Goal: Use online tool/utility: Use online tool/utility

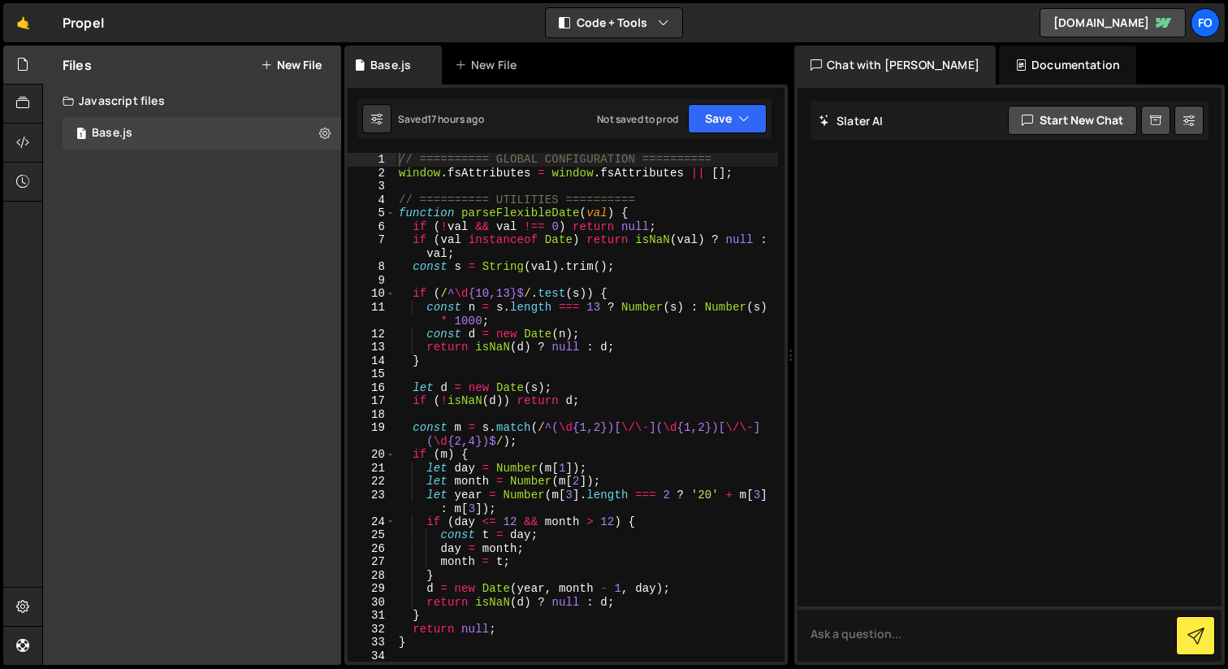
click at [517, 327] on div "// ========== GLOBAL CONFIGURATION ========== window . fsAttributes = window . …" at bounding box center [587, 420] width 383 height 535
type textarea "const d = new Date(n);"
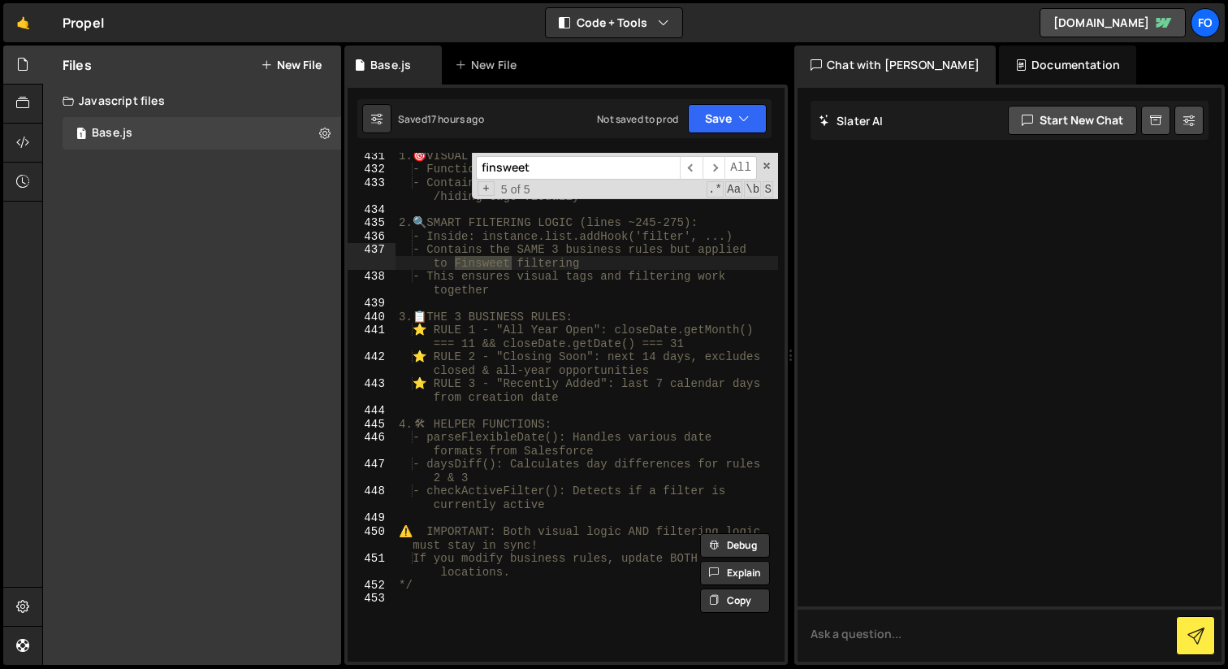
scroll to position [7155, 0]
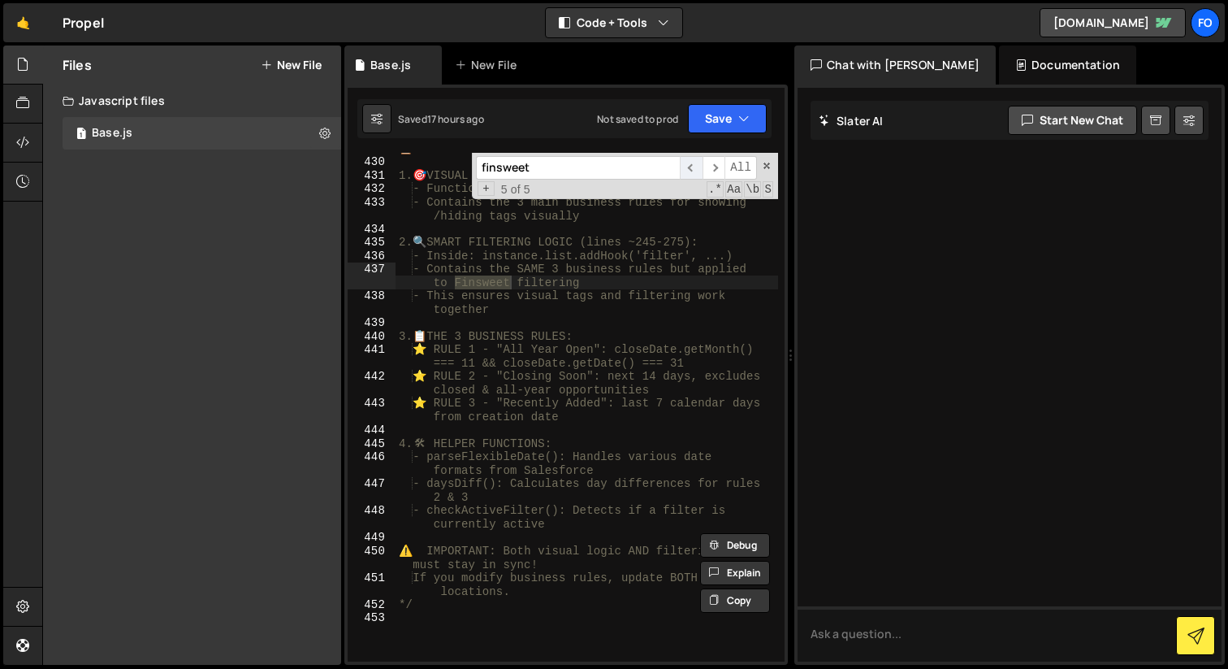
type input "finsweet"
click at [694, 169] on span "​" at bounding box center [691, 168] width 23 height 24
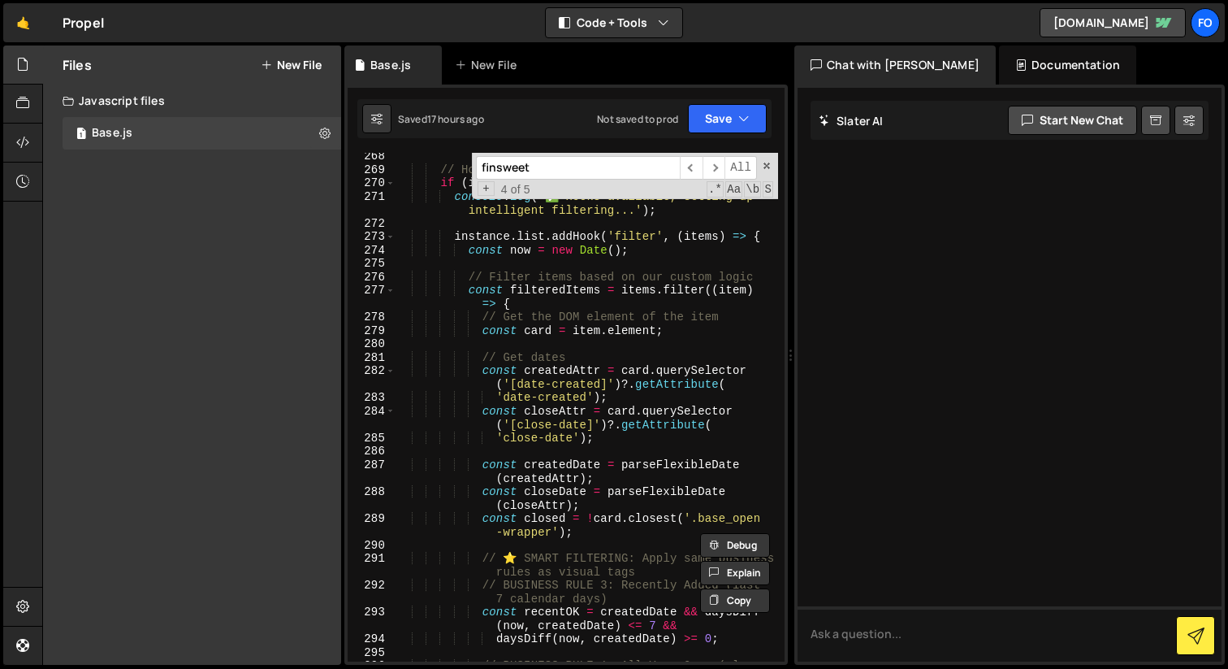
scroll to position [4459, 0]
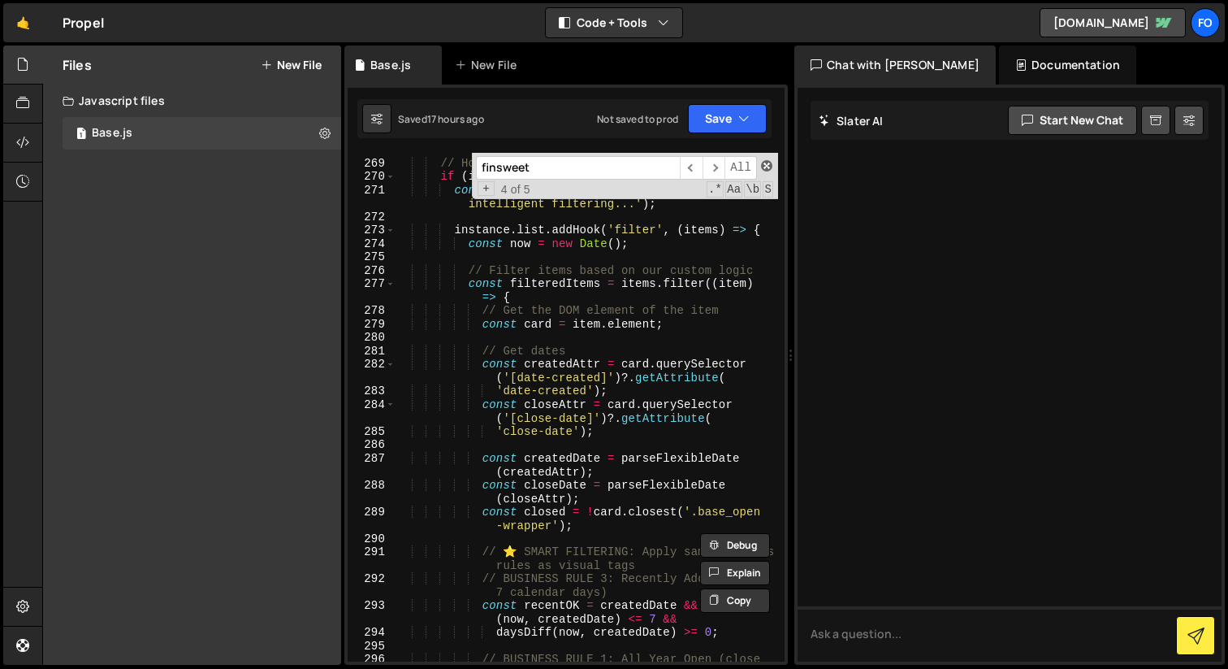
click at [768, 162] on span at bounding box center [766, 165] width 11 height 11
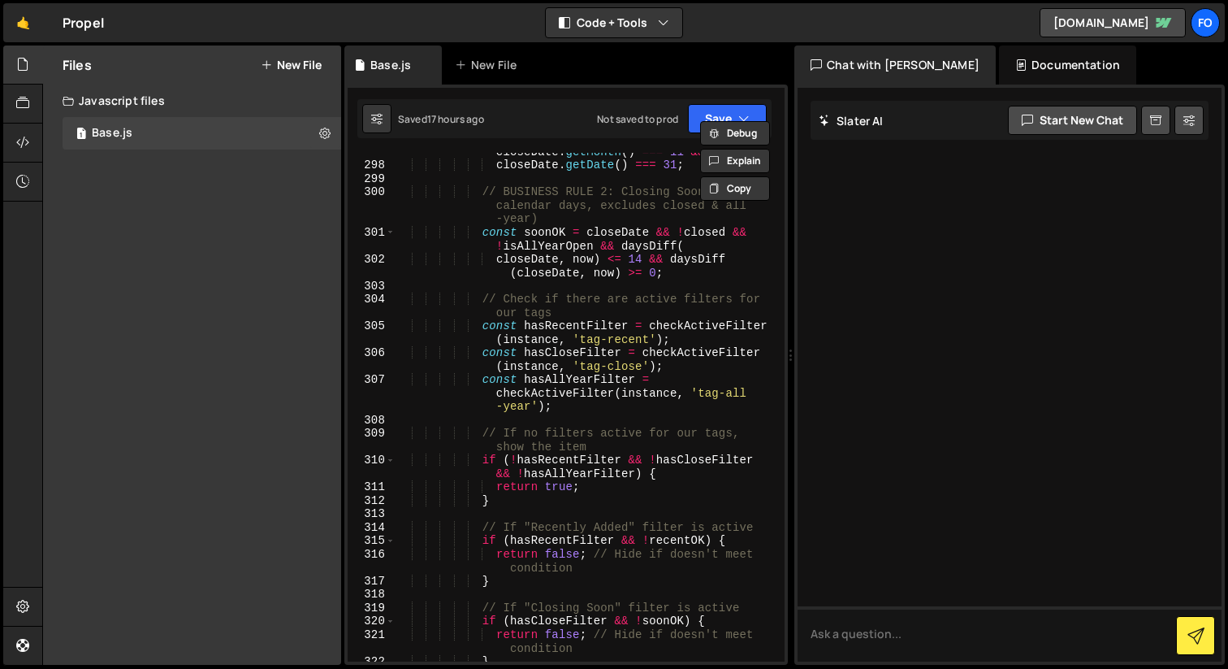
scroll to position [5001, 0]
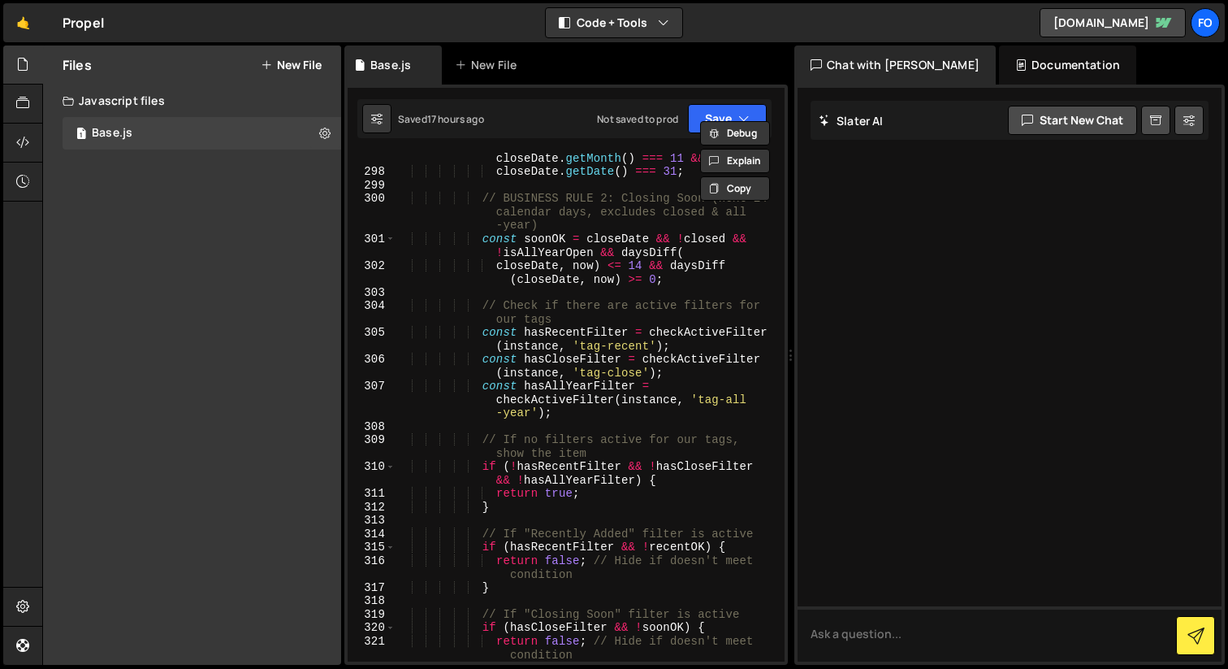
click at [585, 328] on div "const isAllYearOpen = closeDate && closeDate . getMonth ( ) === 11 && closeDate…" at bounding box center [587, 412] width 383 height 549
type textarea "const hasRecentFilter = checkActiveFilter(instance, 'tag-recent');"
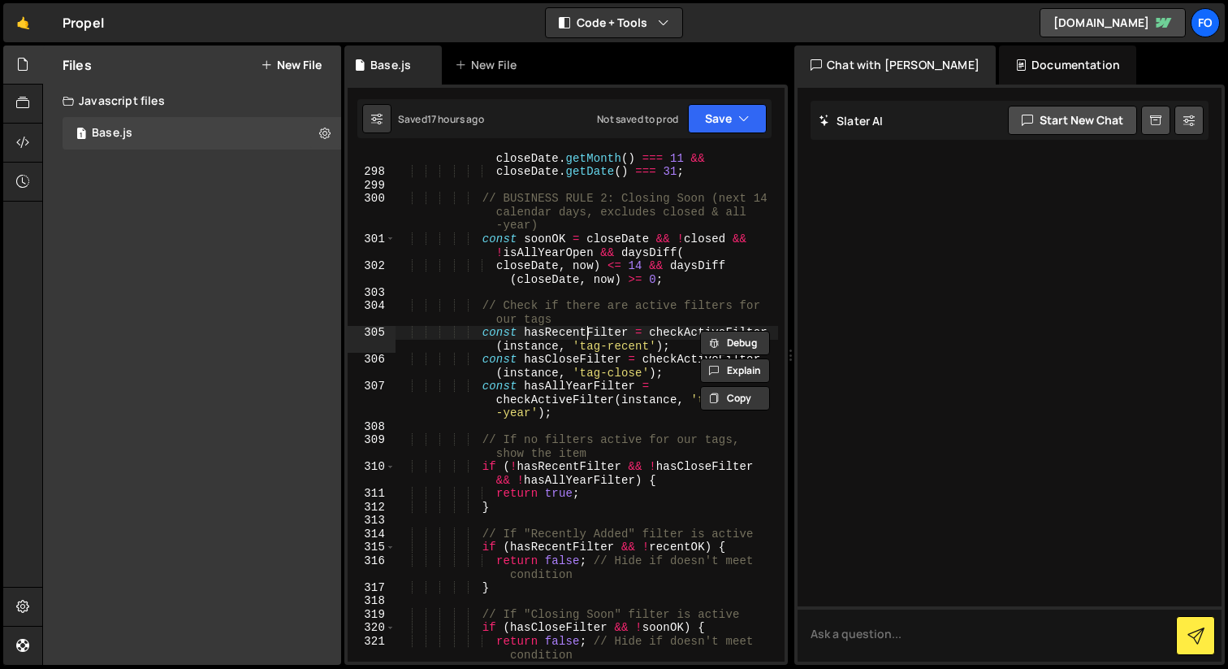
click at [585, 328] on div "const isAllYearOpen = closeDate && closeDate . getMonth ( ) === 11 && closeDate…" at bounding box center [587, 412] width 383 height 549
click at [604, 332] on div "const isAllYearOpen = closeDate && closeDate . getMonth ( ) === 11 && closeDate…" at bounding box center [587, 412] width 383 height 549
click at [678, 332] on div "const isAllYearOpen = closeDate && closeDate . getMonth ( ) === 11 && closeDate…" at bounding box center [587, 412] width 383 height 549
type input "checkActiveFilter"
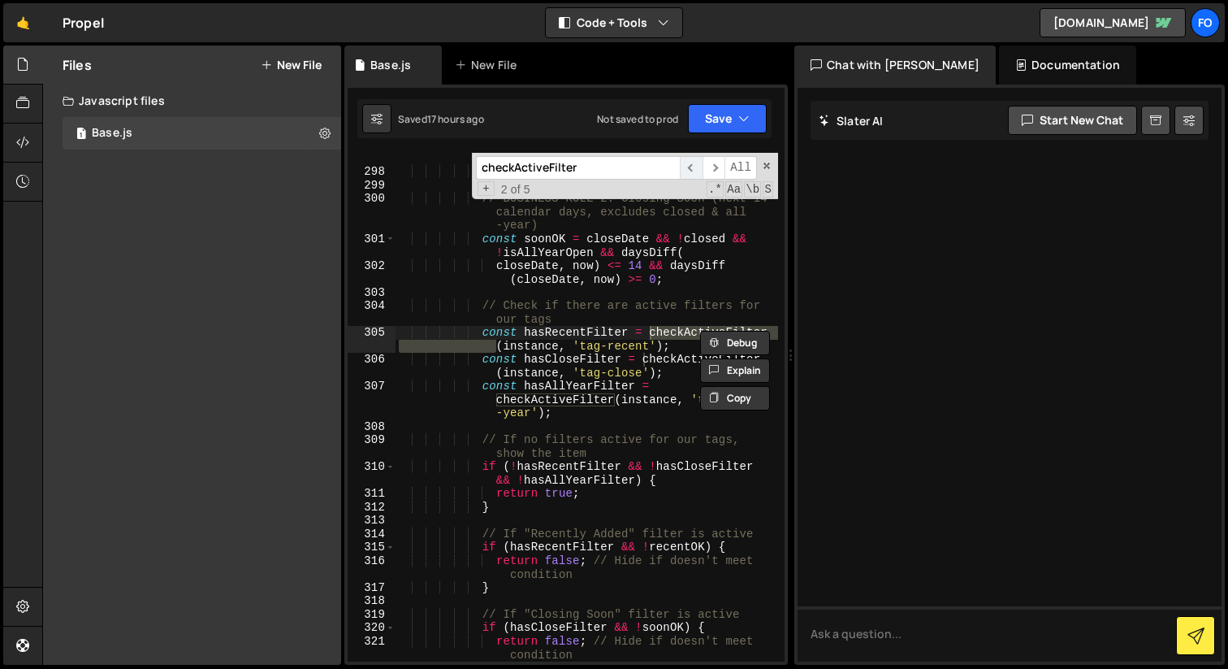
click at [687, 167] on span "​" at bounding box center [691, 168] width 23 height 24
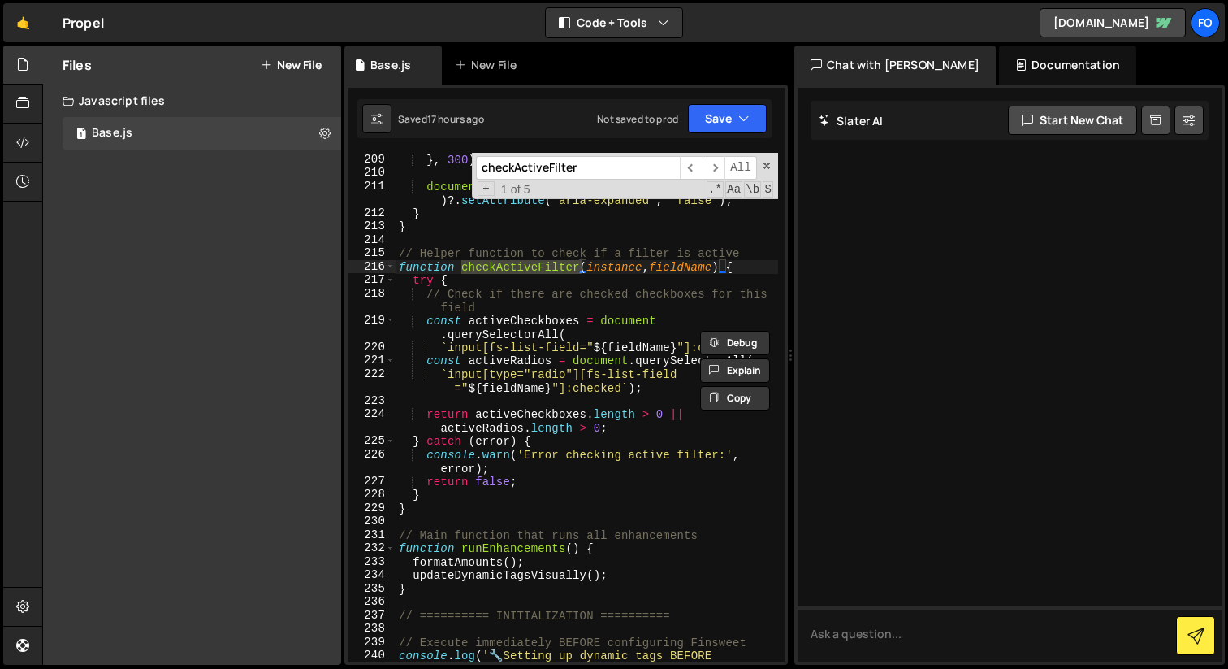
scroll to position [3447, 0]
click at [662, 368] on div "} , 300 ) ; document . querySelector ( ` [aria-expanded="true"] ` ) ?. setAttri…" at bounding box center [587, 424] width 383 height 549
type textarea "`input[type="radio"][fs-list-field="${fieldName}"]:checked`);"
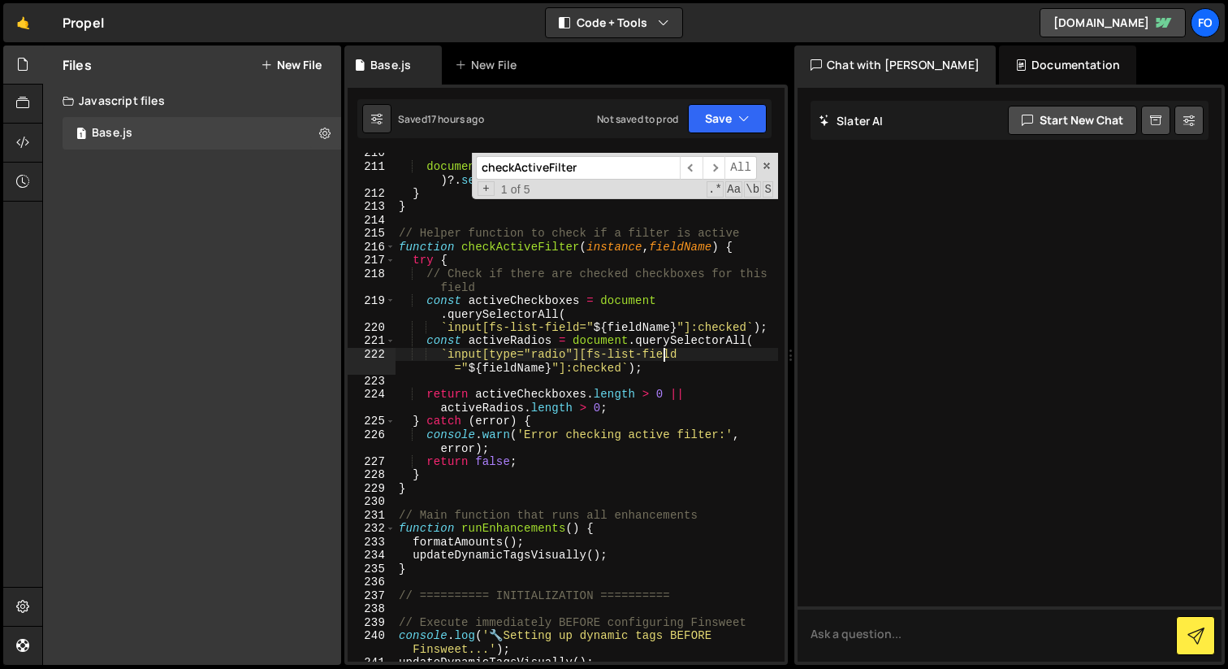
scroll to position [3466, 0]
